Goal: Task Accomplishment & Management: Manage account settings

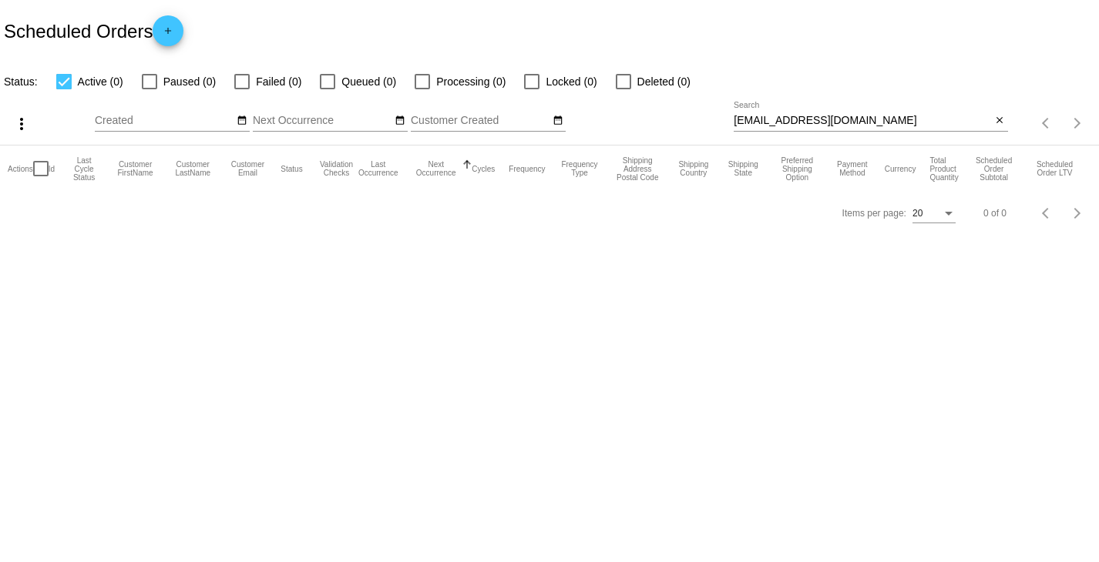
click at [828, 116] on input "[EMAIL_ADDRESS][DOMAIN_NAME]" at bounding box center [862, 121] width 257 height 12
paste input "brook.[PERSON_NAME]"
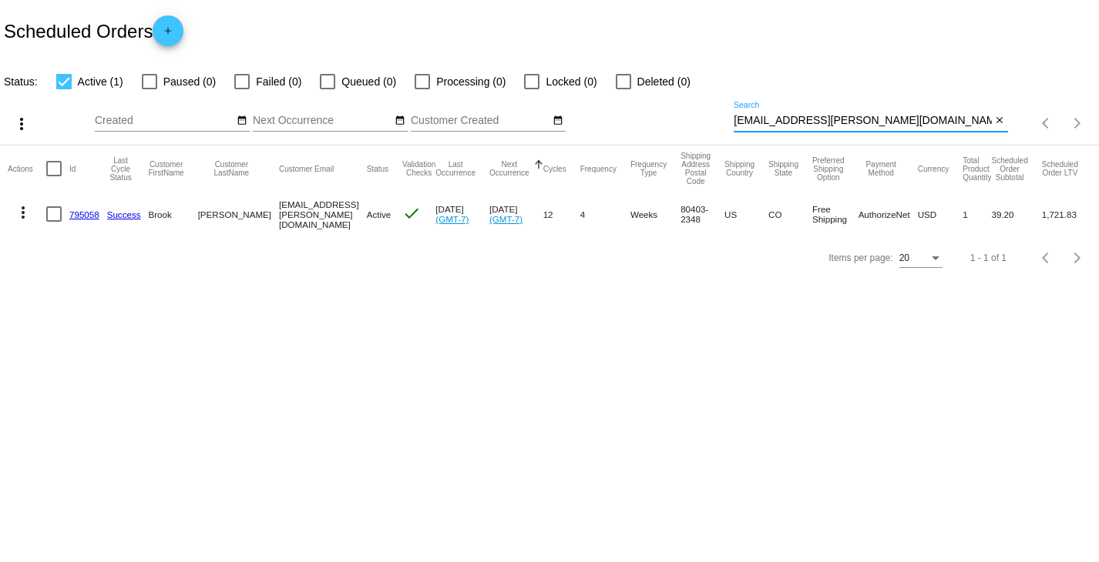
type input "[EMAIL_ADDRESS][PERSON_NAME][DOMAIN_NAME]"
click at [82, 213] on link "795058" at bounding box center [84, 215] width 30 height 10
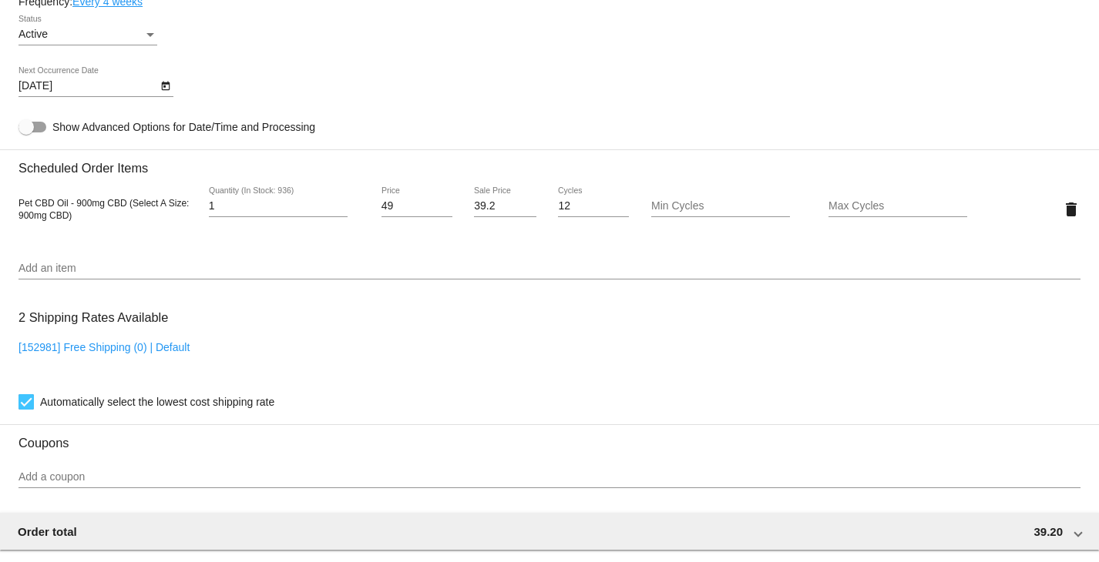
scroll to position [693, 0]
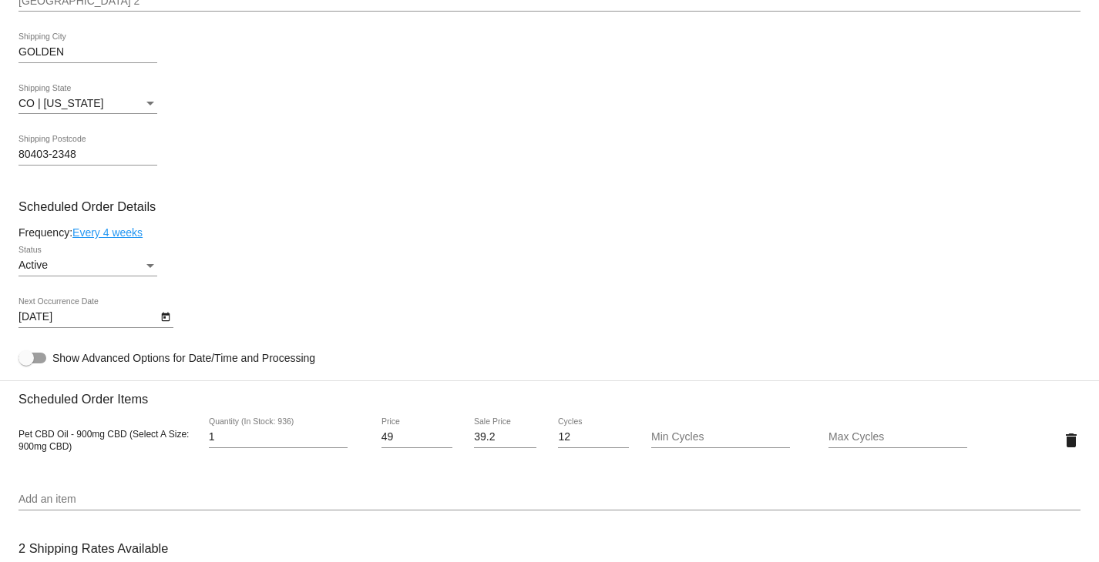
click at [154, 267] on div "Status" at bounding box center [150, 266] width 14 height 12
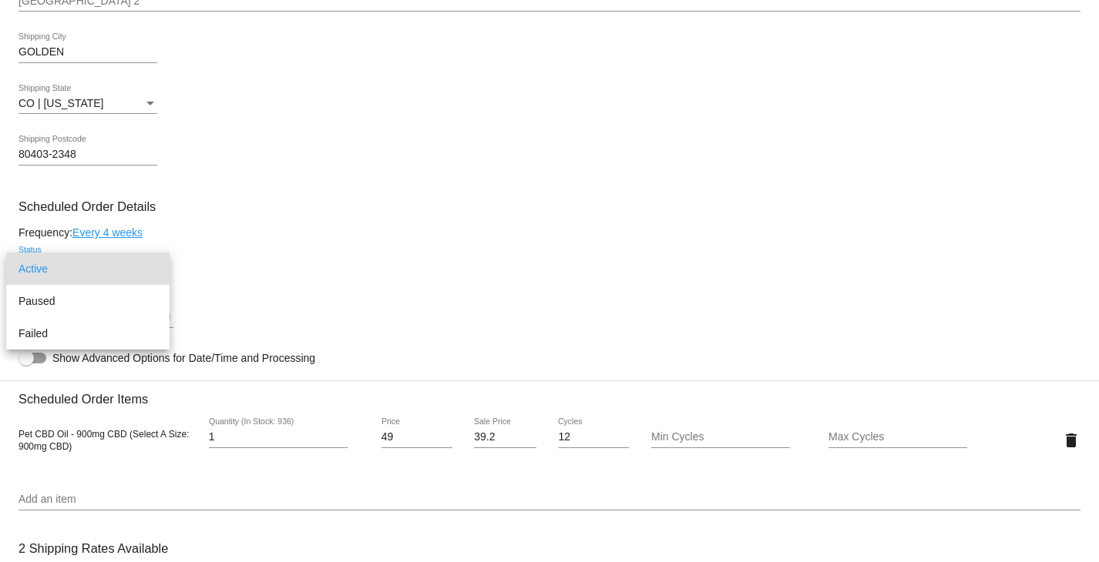
click at [287, 255] on div at bounding box center [549, 281] width 1099 height 562
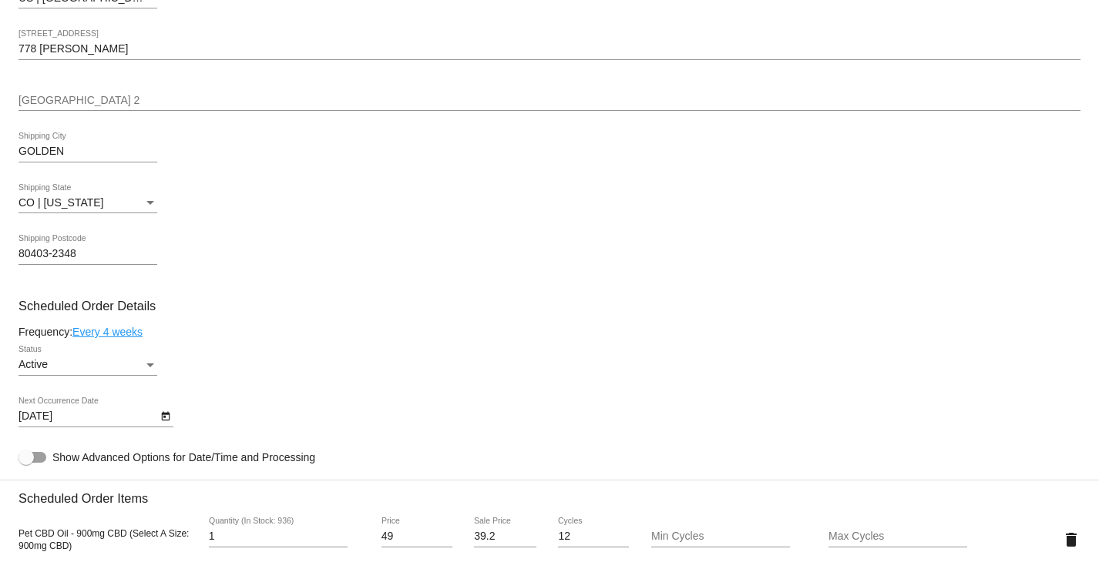
scroll to position [616, 0]
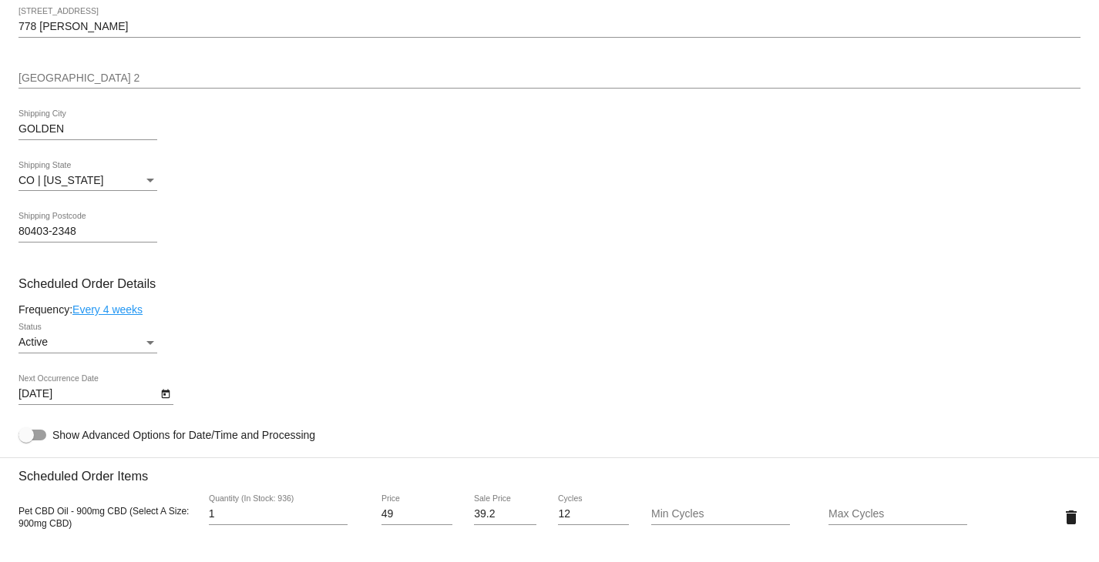
click at [106, 314] on link "Every 4 weeks" at bounding box center [107, 310] width 70 height 12
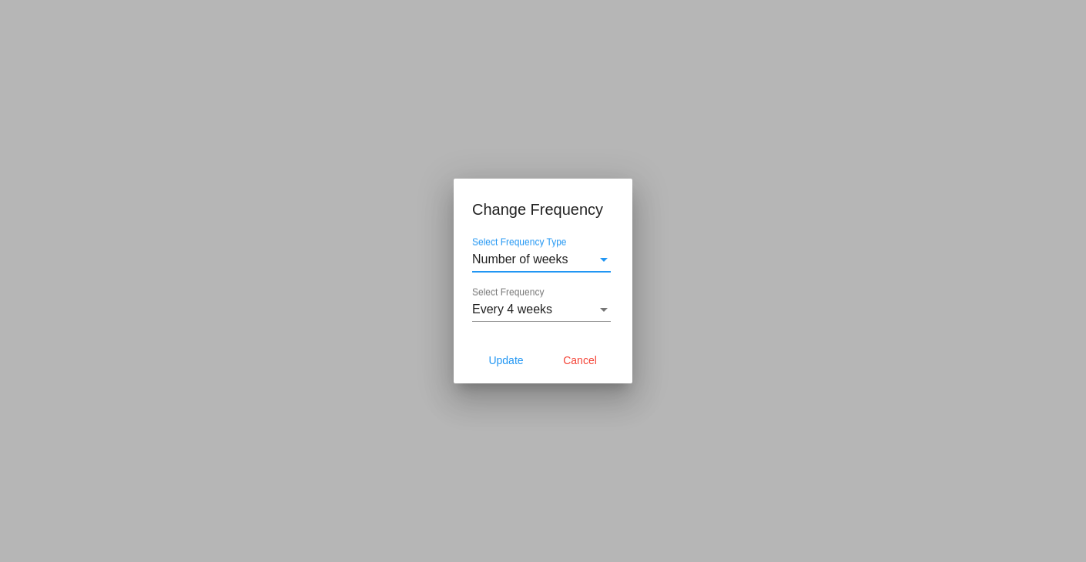
click at [604, 313] on div "Select Frequency" at bounding box center [604, 310] width 14 height 14
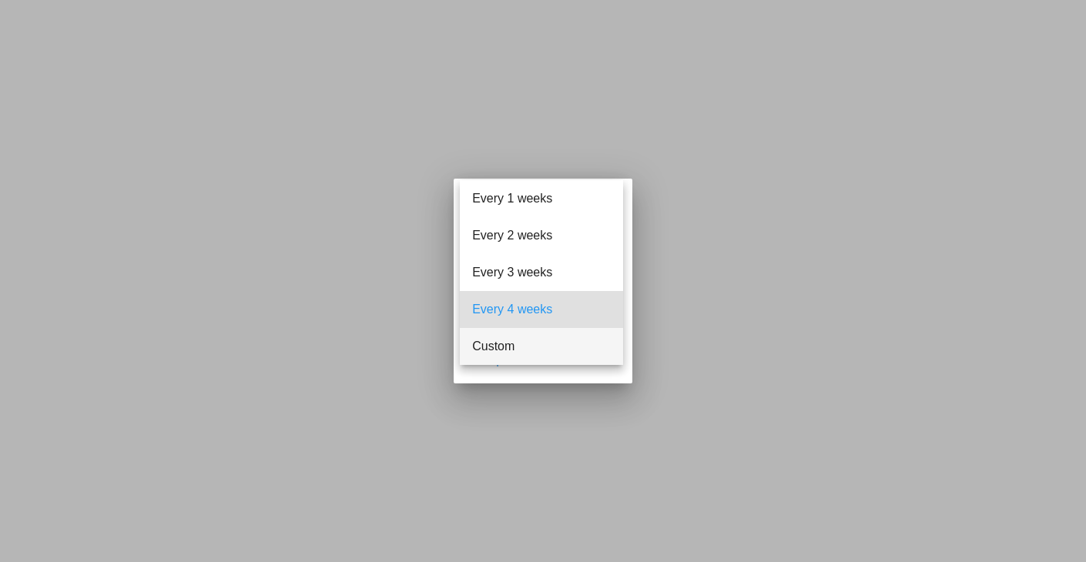
click at [573, 351] on span "Custom" at bounding box center [541, 346] width 139 height 37
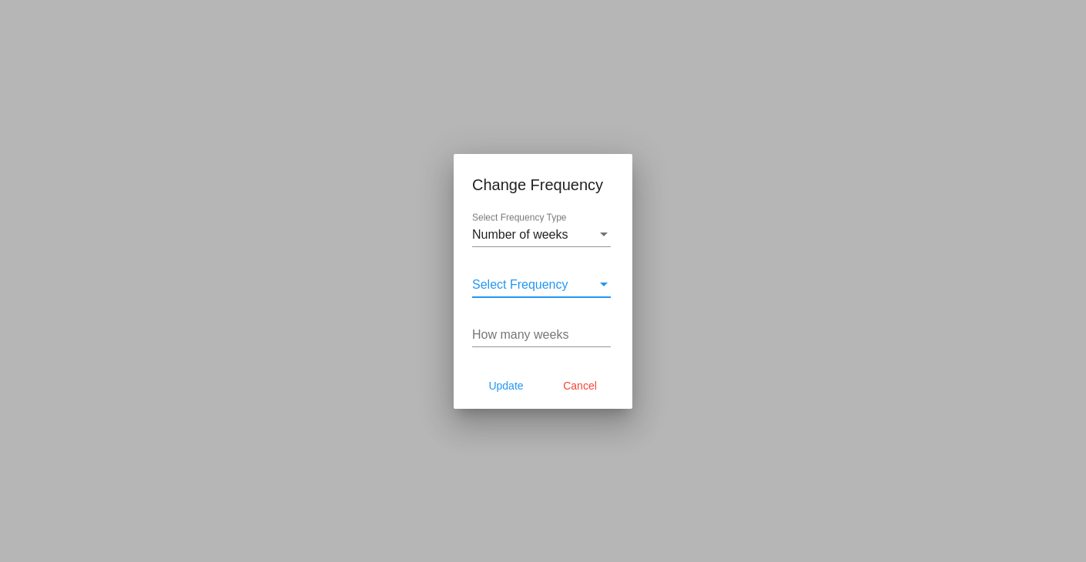
click at [546, 338] on input "How many weeks" at bounding box center [541, 335] width 139 height 14
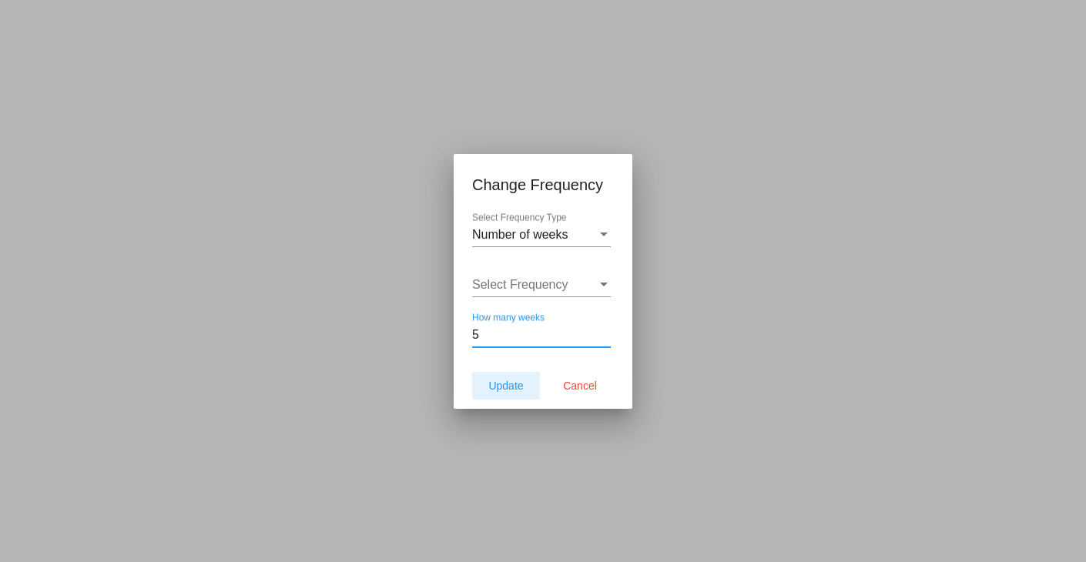
type input "5"
click at [514, 383] on span "Update" at bounding box center [505, 386] width 35 height 12
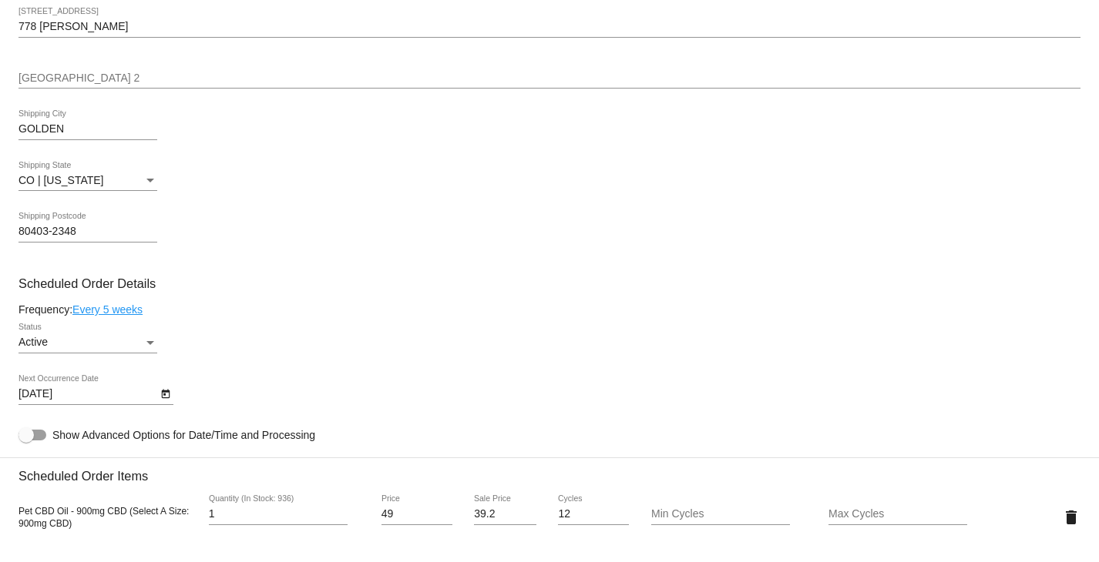
type input "[DATE]"
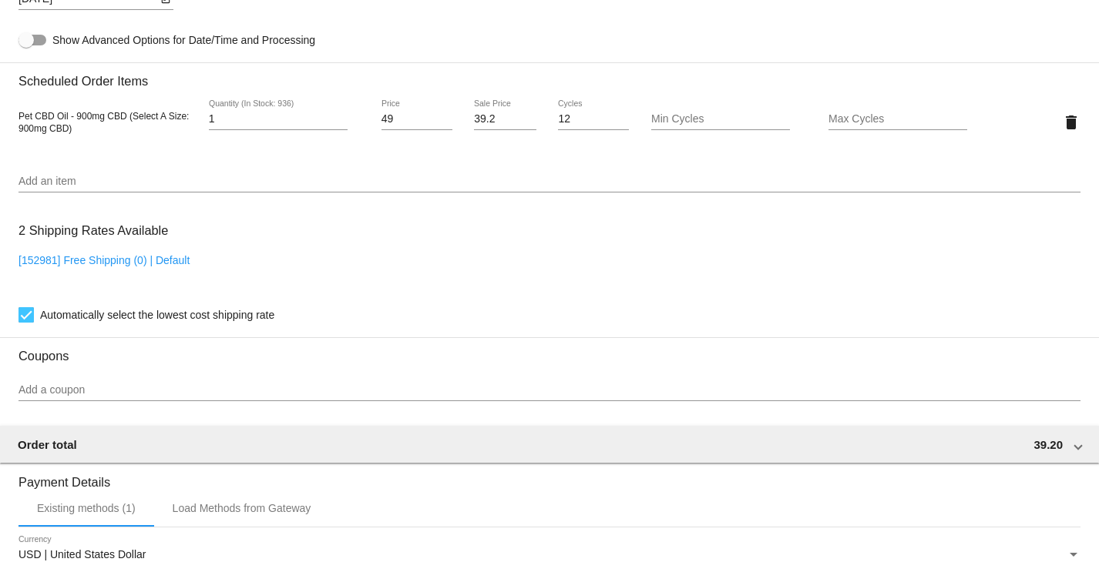
scroll to position [1310, 0]
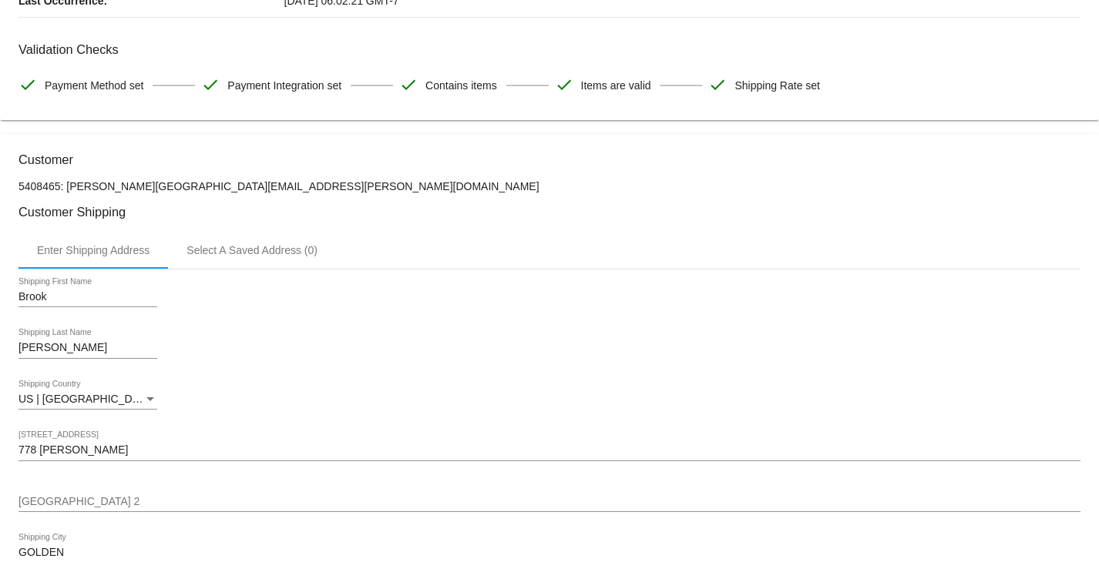
scroll to position [0, 0]
